Goal: Task Accomplishment & Management: Use online tool/utility

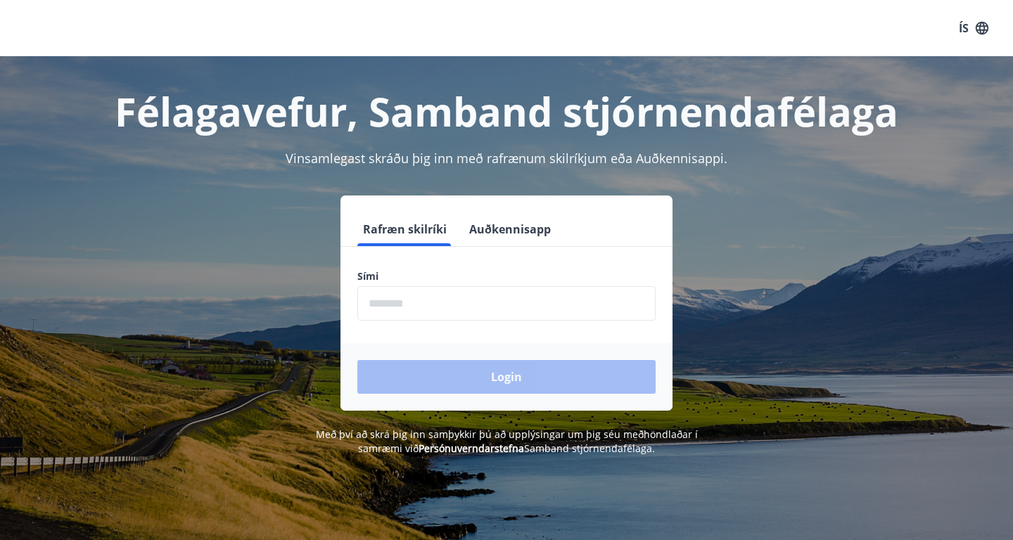
click at [546, 288] on input "phone" at bounding box center [506, 303] width 298 height 34
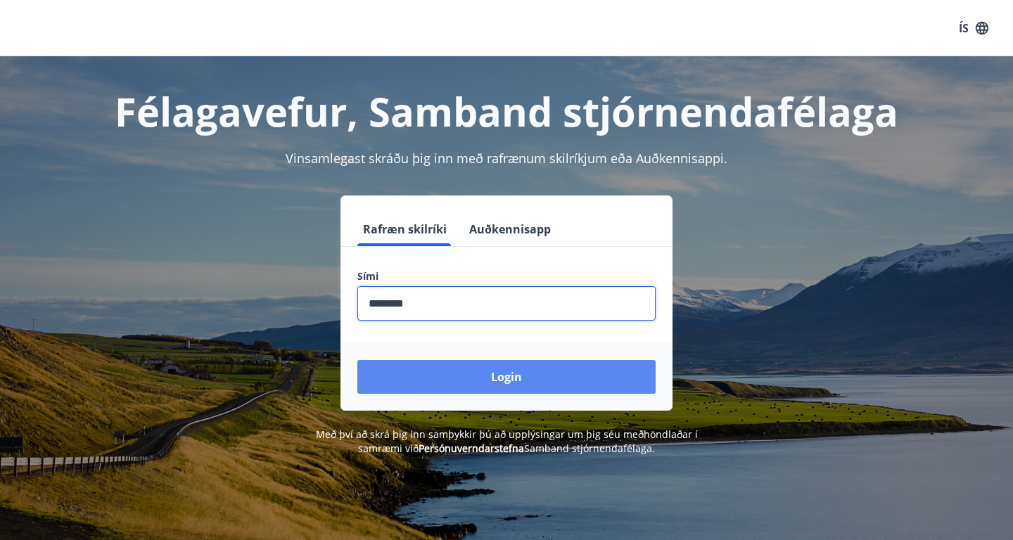
type input "********"
click at [519, 385] on button "Login" at bounding box center [506, 377] width 298 height 34
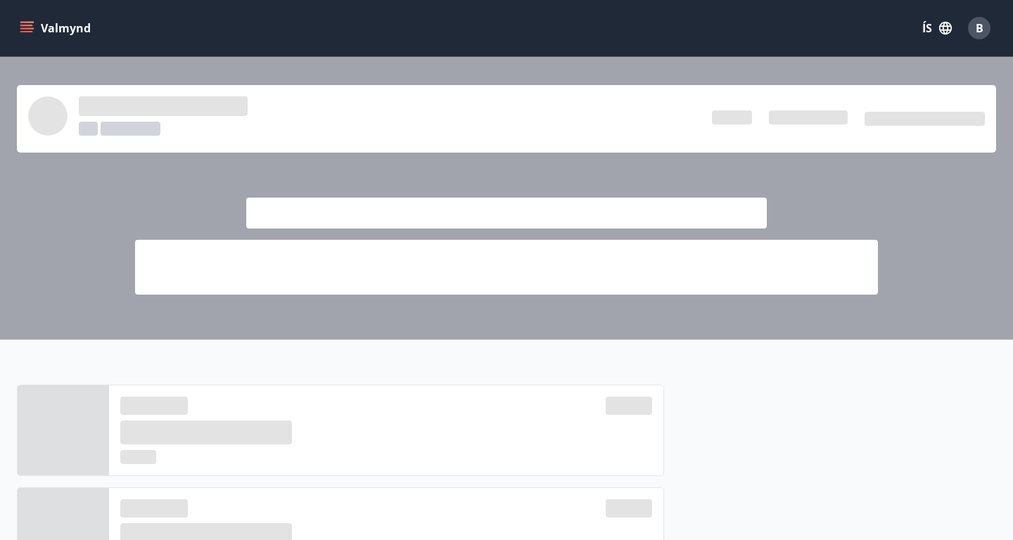
click at [29, 29] on icon "menu" at bounding box center [27, 27] width 15 height 1
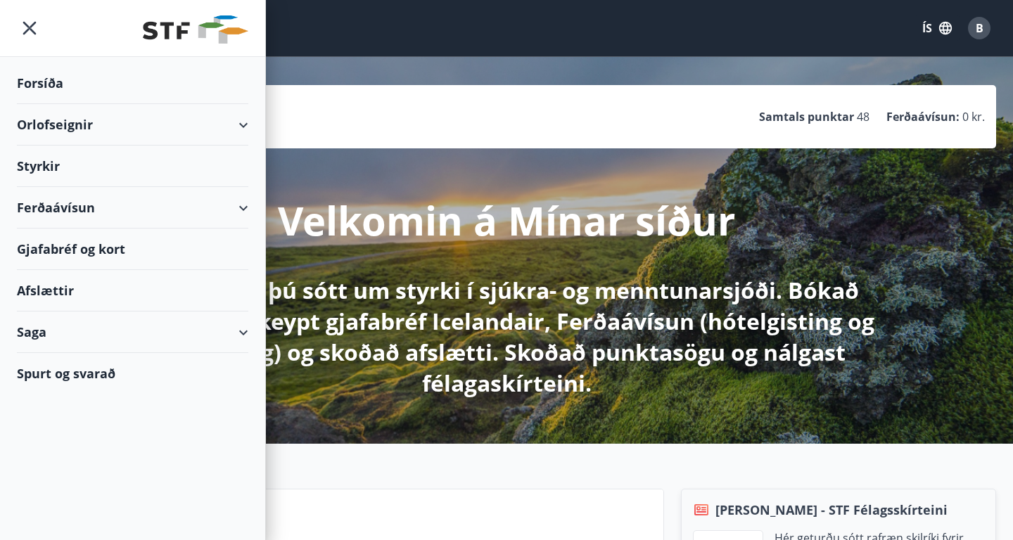
click at [82, 126] on div "Orlofseignir" at bounding box center [133, 125] width 232 height 42
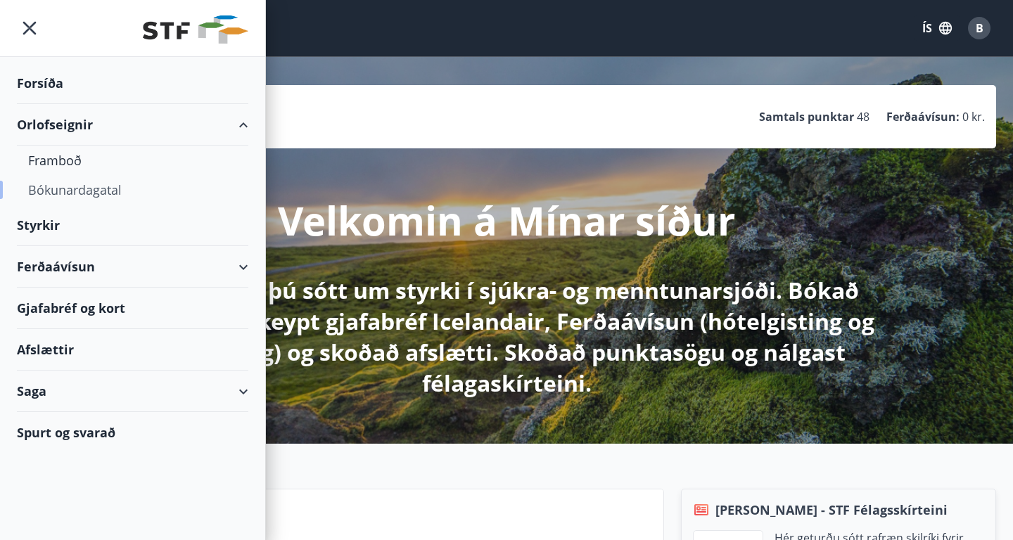
click at [78, 191] on div "Bókunardagatal" at bounding box center [132, 190] width 209 height 30
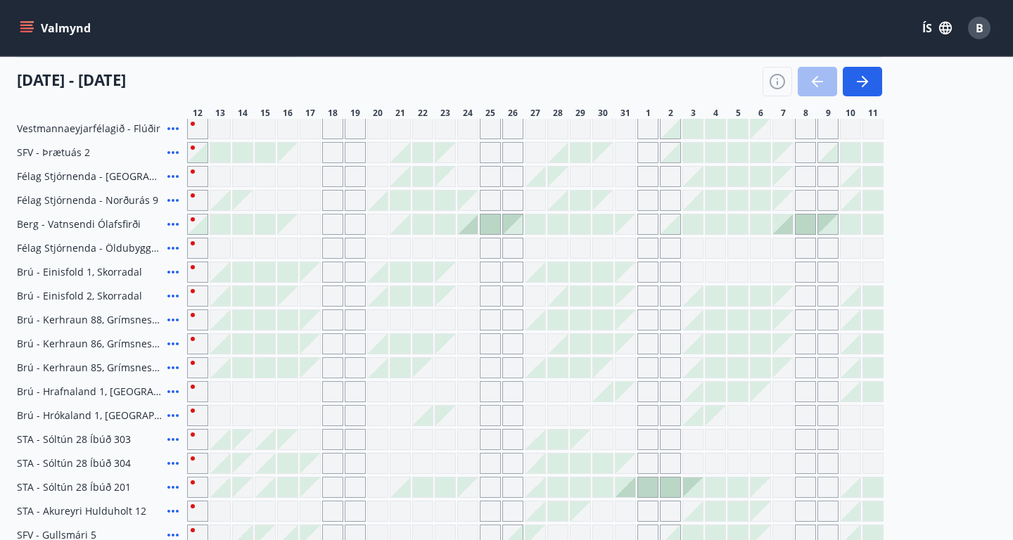
scroll to position [209, 0]
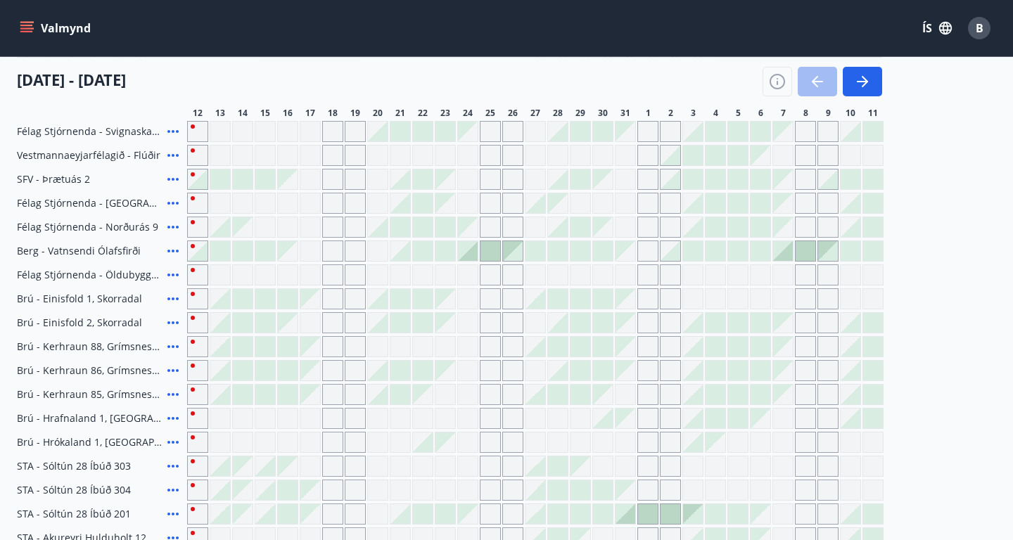
drag, startPoint x: 1009, startPoint y: 221, endPoint x: 1013, endPoint y: 319, distance: 98.6
